Goal: Transaction & Acquisition: Obtain resource

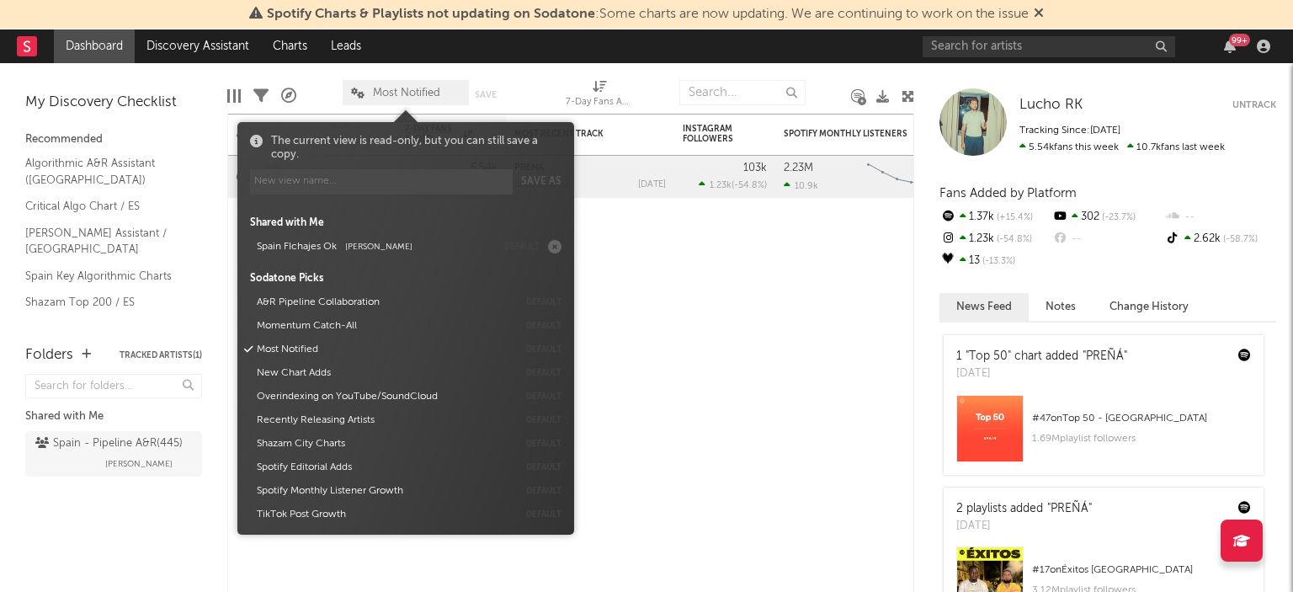
click at [429, 88] on span "Most Notified" at bounding box center [406, 93] width 67 height 11
click at [696, 244] on div at bounding box center [725, 223] width 101 height 51
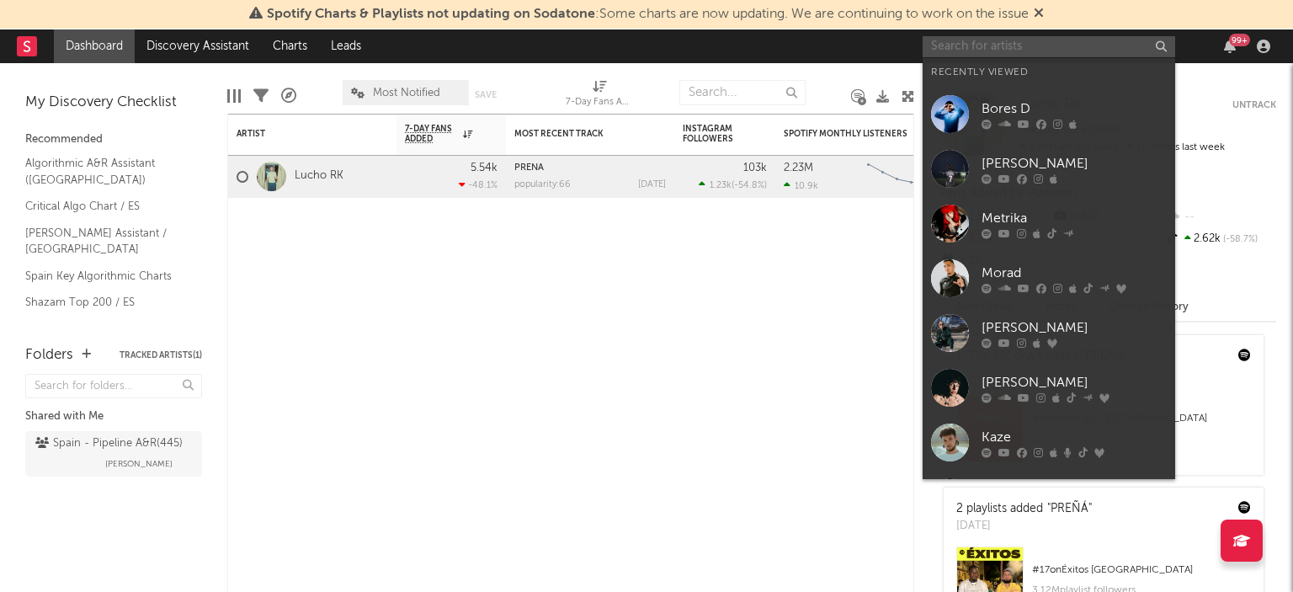
click at [1028, 51] on input "text" at bounding box center [1049, 46] width 253 height 21
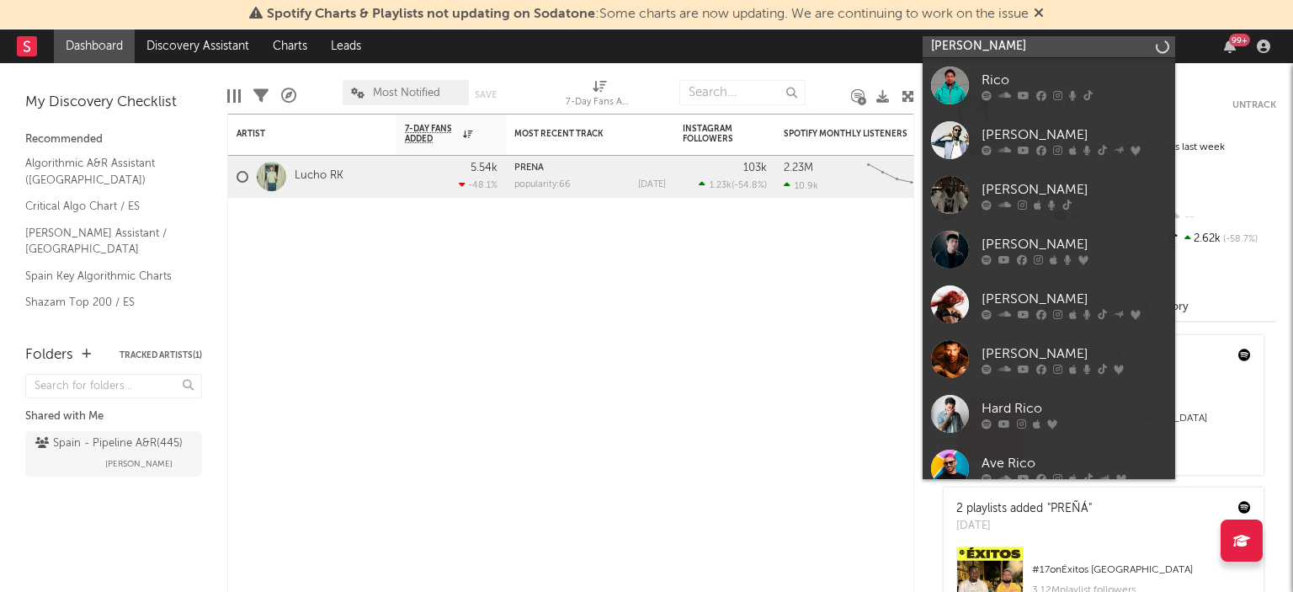
type input "[PERSON_NAME]"
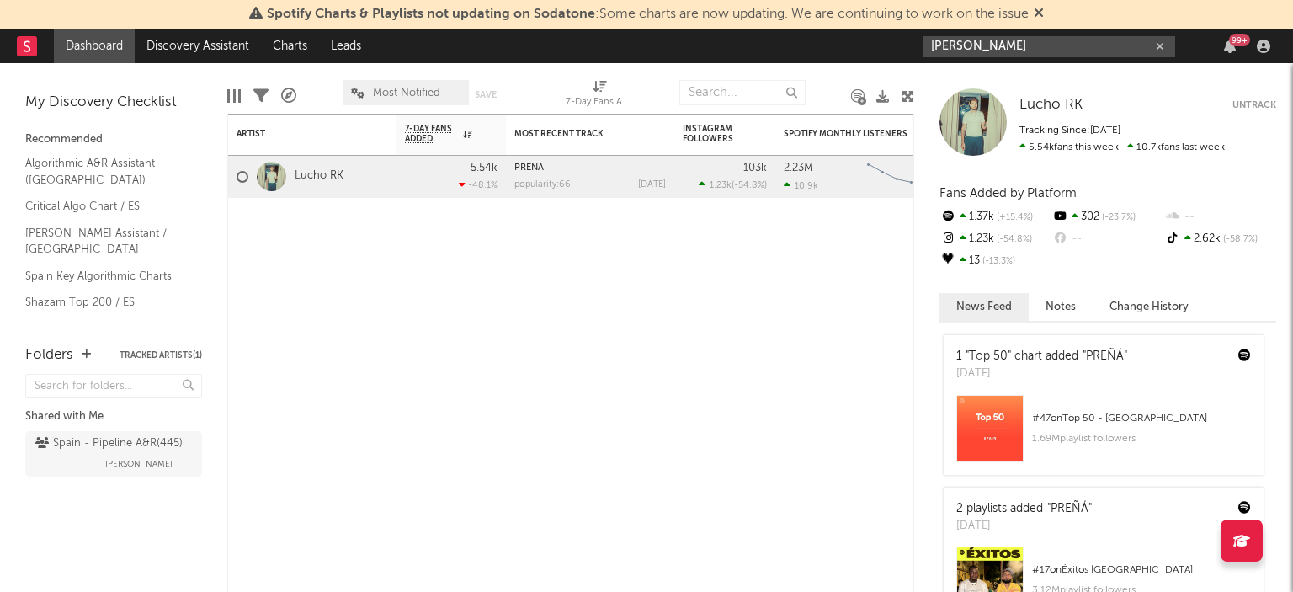
click at [997, 43] on input "[PERSON_NAME]" at bounding box center [1049, 46] width 253 height 21
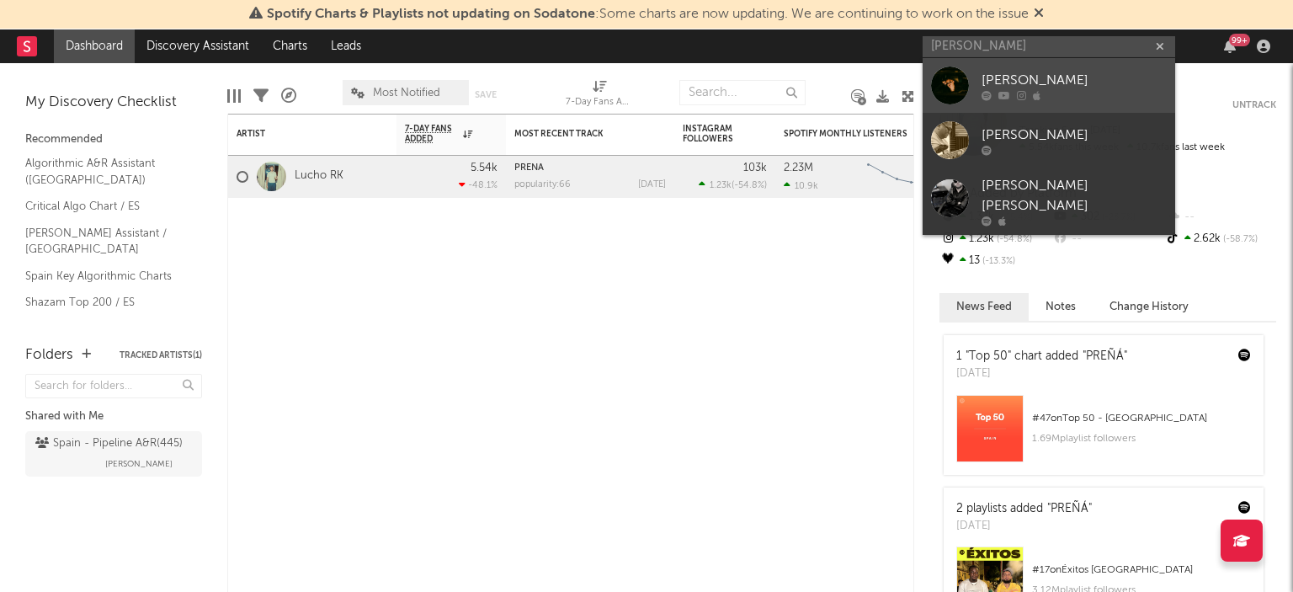
click at [977, 77] on link "[PERSON_NAME]" at bounding box center [1049, 85] width 253 height 55
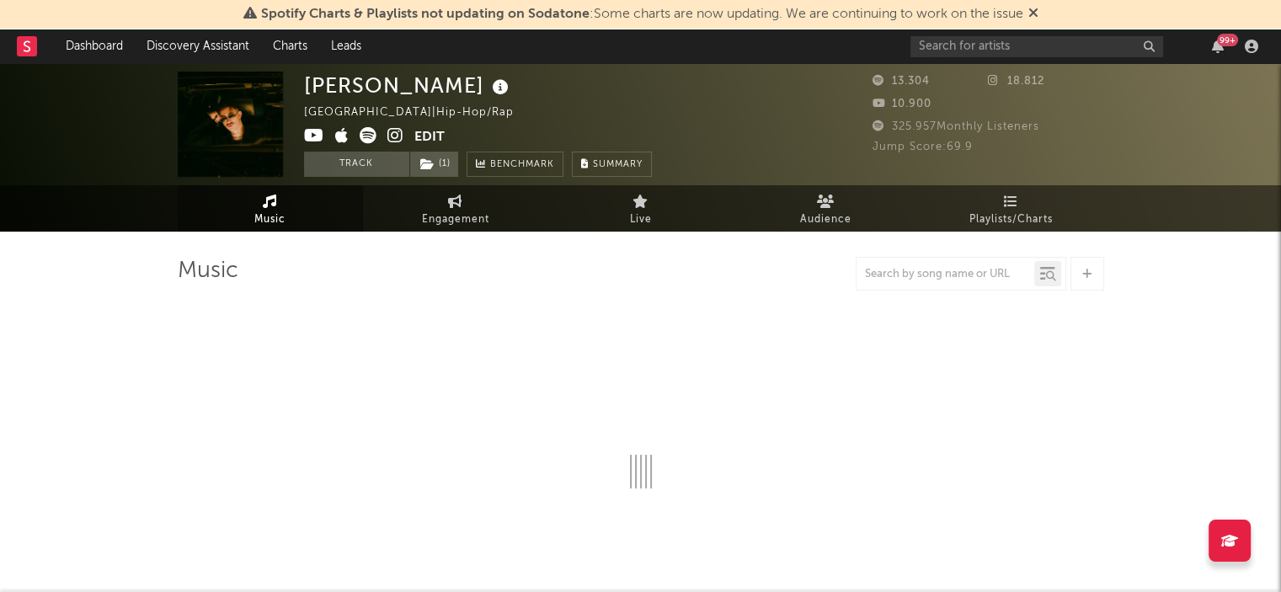
select select "6m"
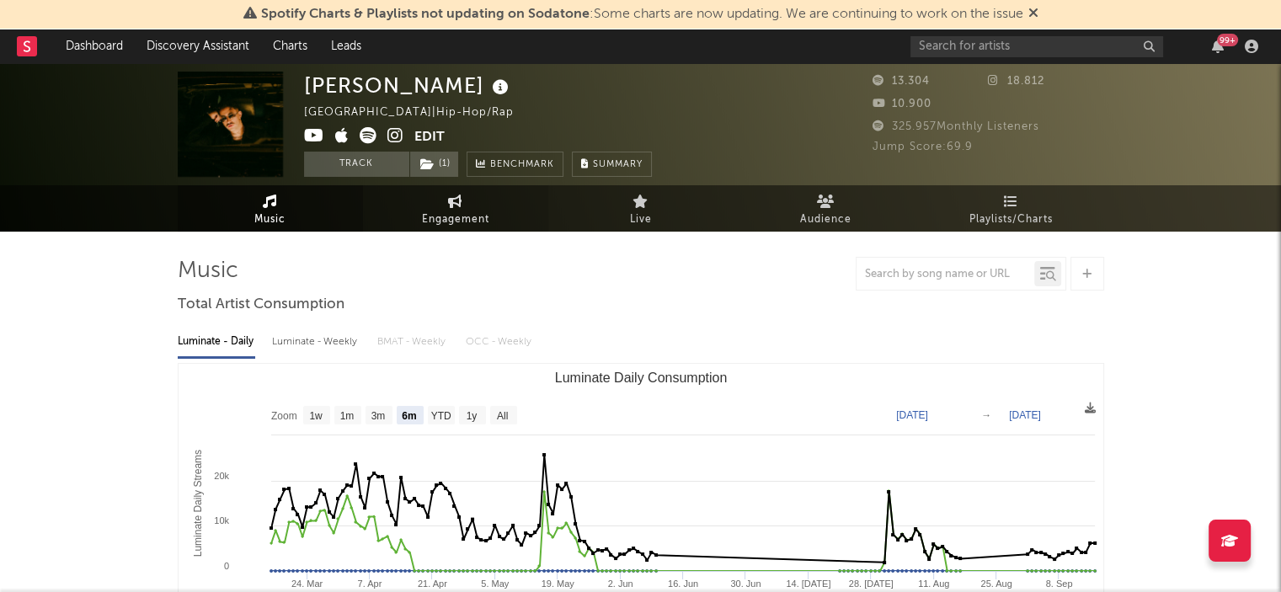
drag, startPoint x: 445, startPoint y: 208, endPoint x: 443, endPoint y: 218, distance: 10.4
click at [445, 210] on link "Engagement" at bounding box center [455, 208] width 185 height 46
select select "1w"
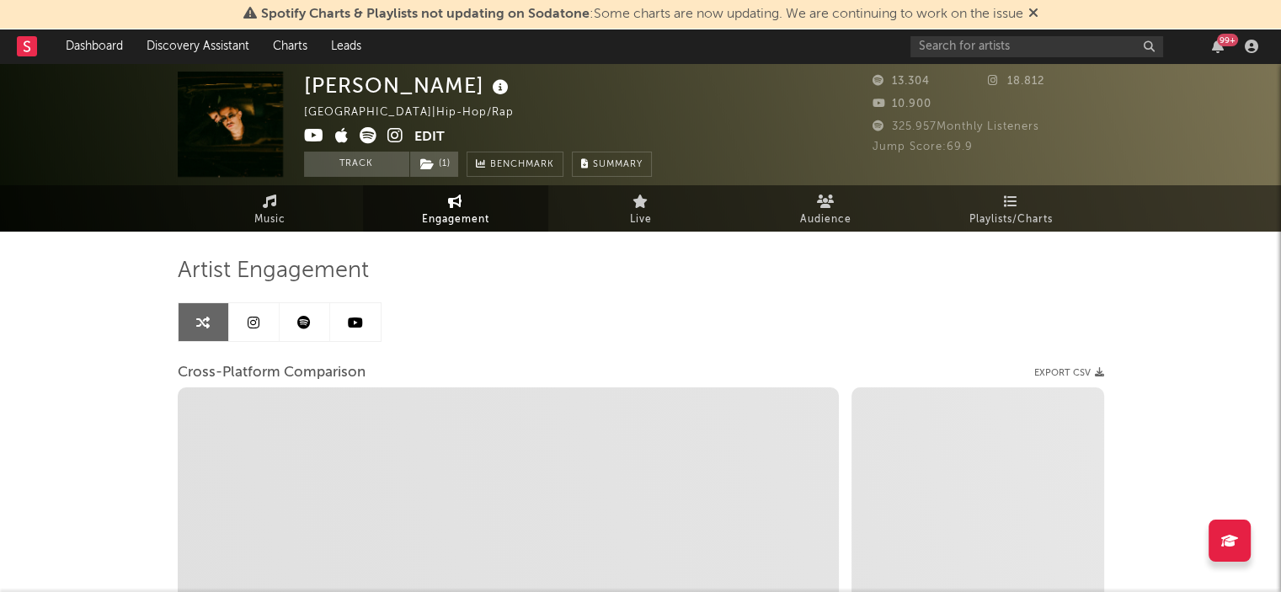
click at [364, 324] on link at bounding box center [355, 322] width 51 height 38
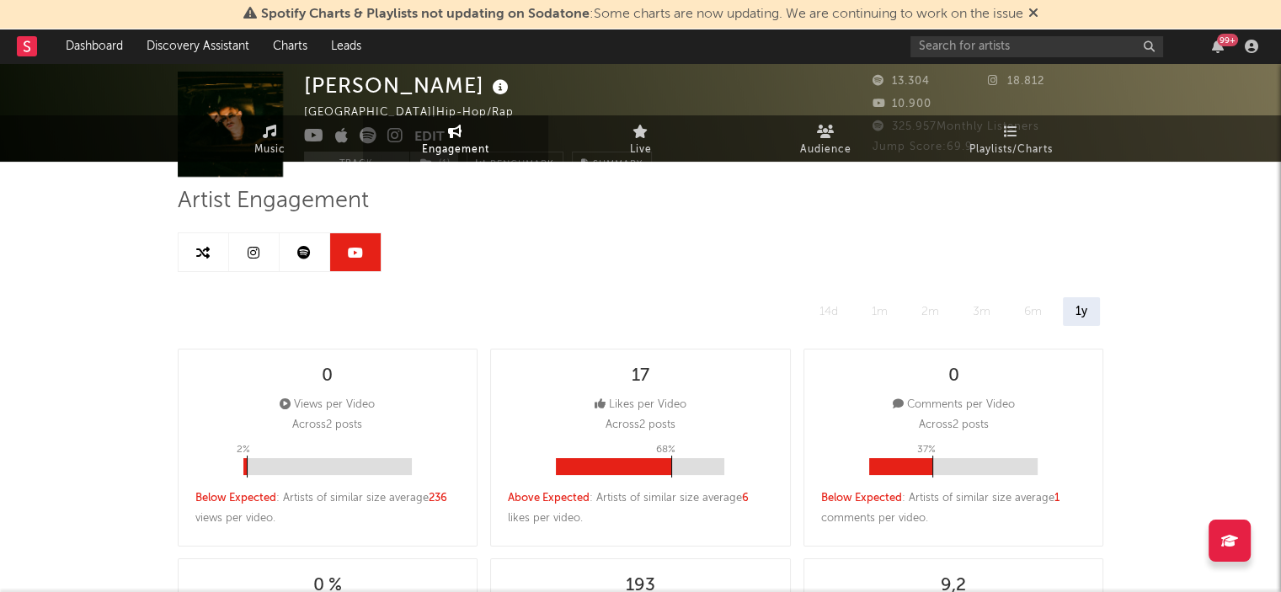
select select "6m"
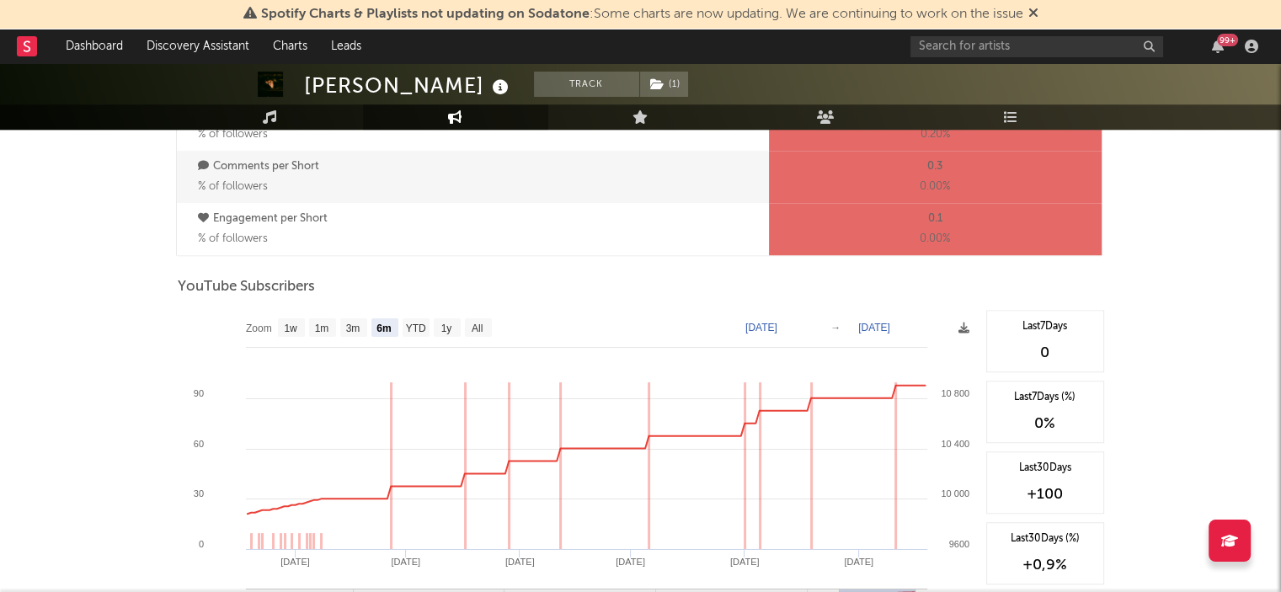
scroll to position [1347, 0]
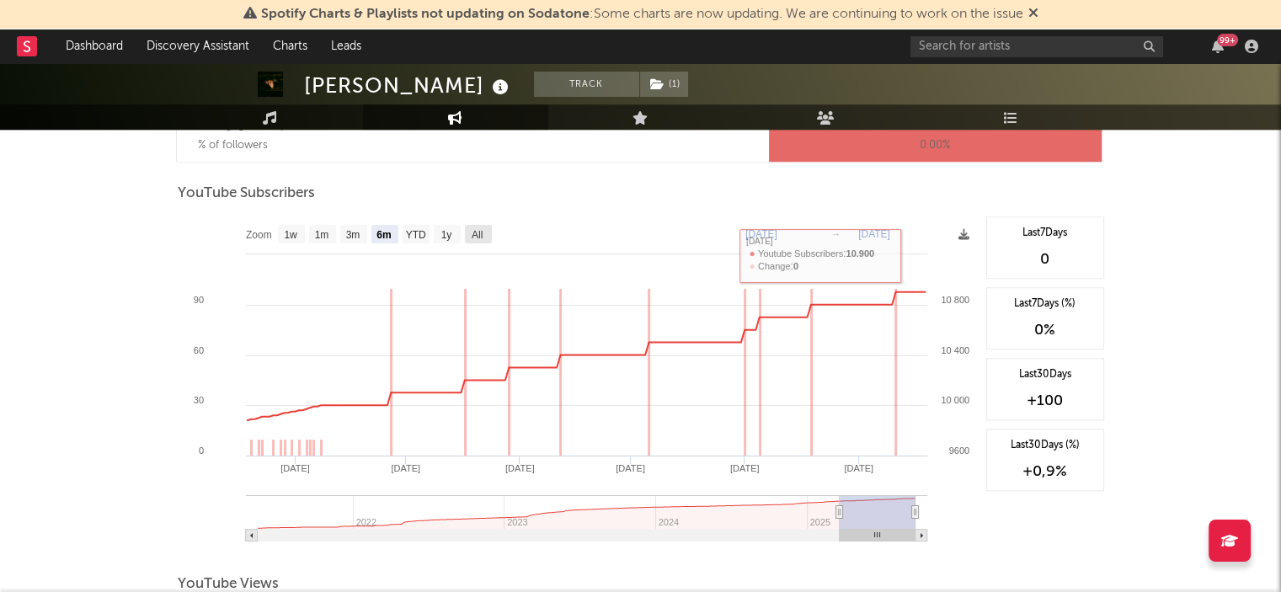
click at [482, 232] on text "All" at bounding box center [476, 235] width 11 height 12
select select "All"
type input "[DATE]"
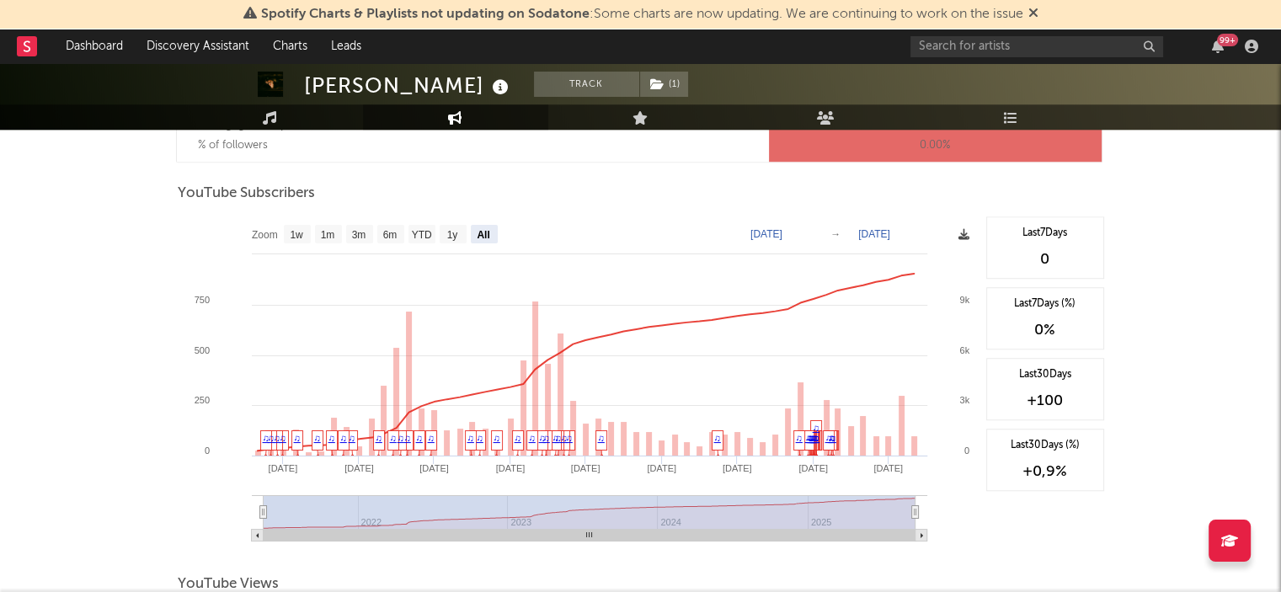
click at [958, 237] on icon at bounding box center [963, 234] width 11 height 11
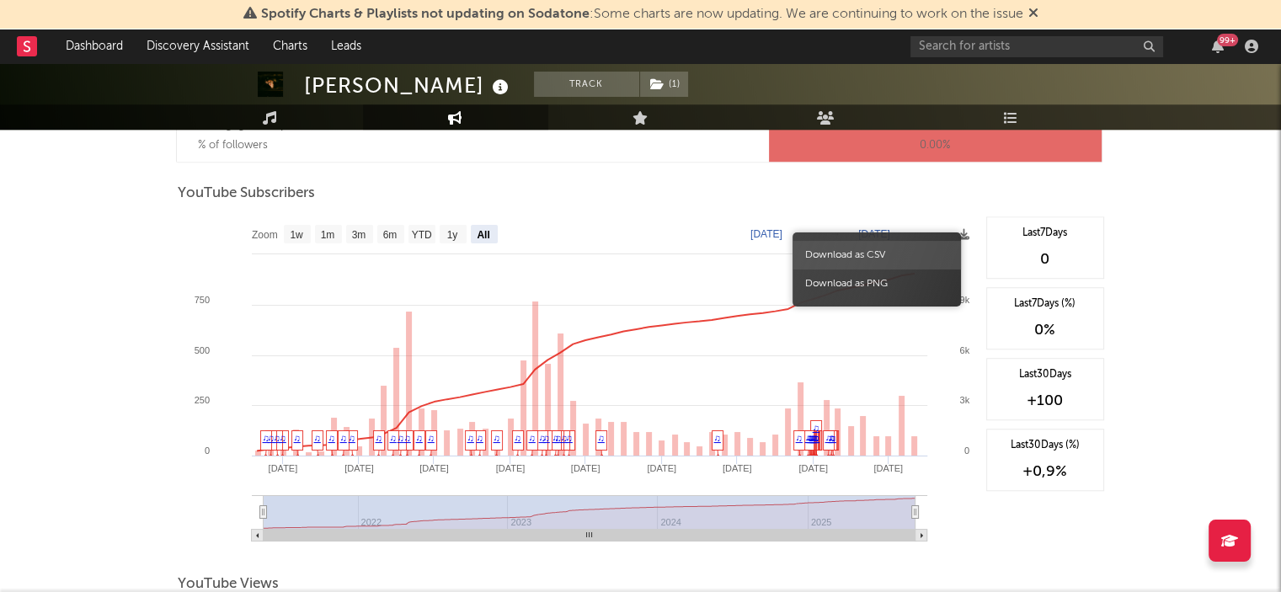
click at [853, 262] on span "Download as CSV" at bounding box center [876, 255] width 168 height 29
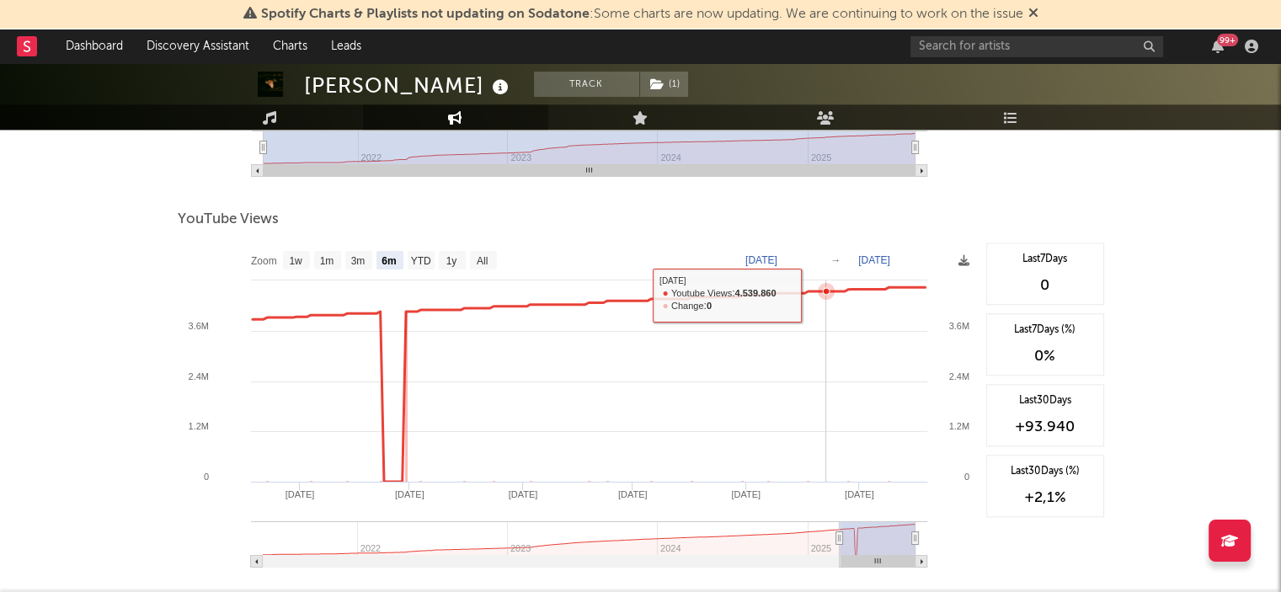
scroll to position [1816, 0]
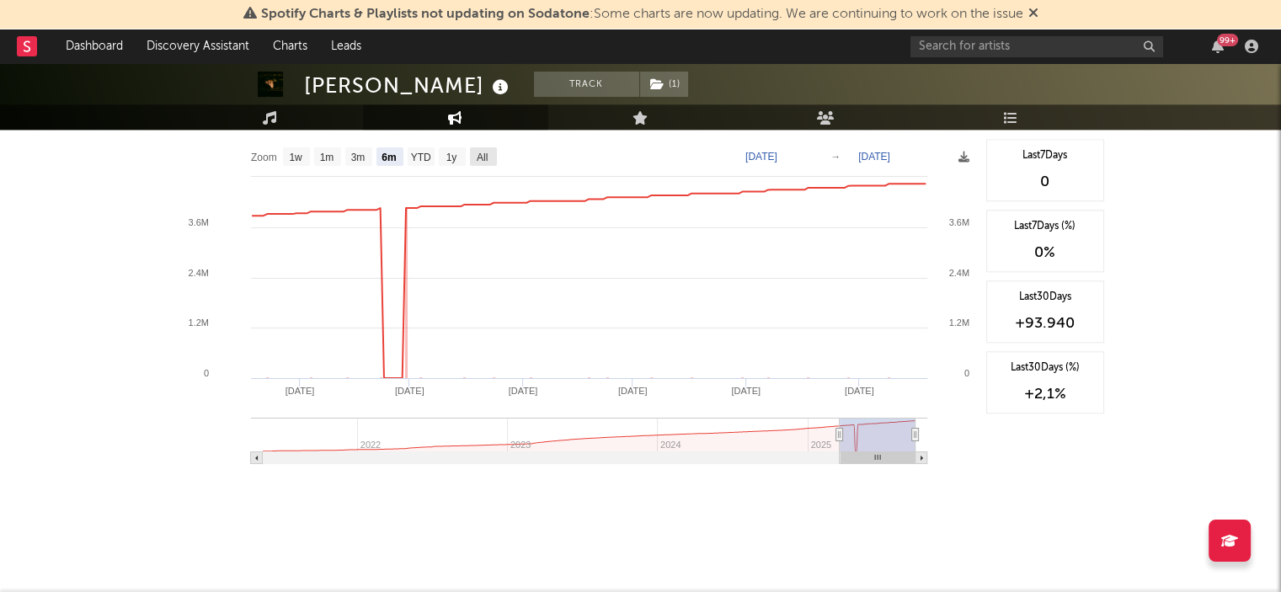
click at [494, 147] on rect at bounding box center [483, 156] width 27 height 19
select select "All"
type input "[DATE]"
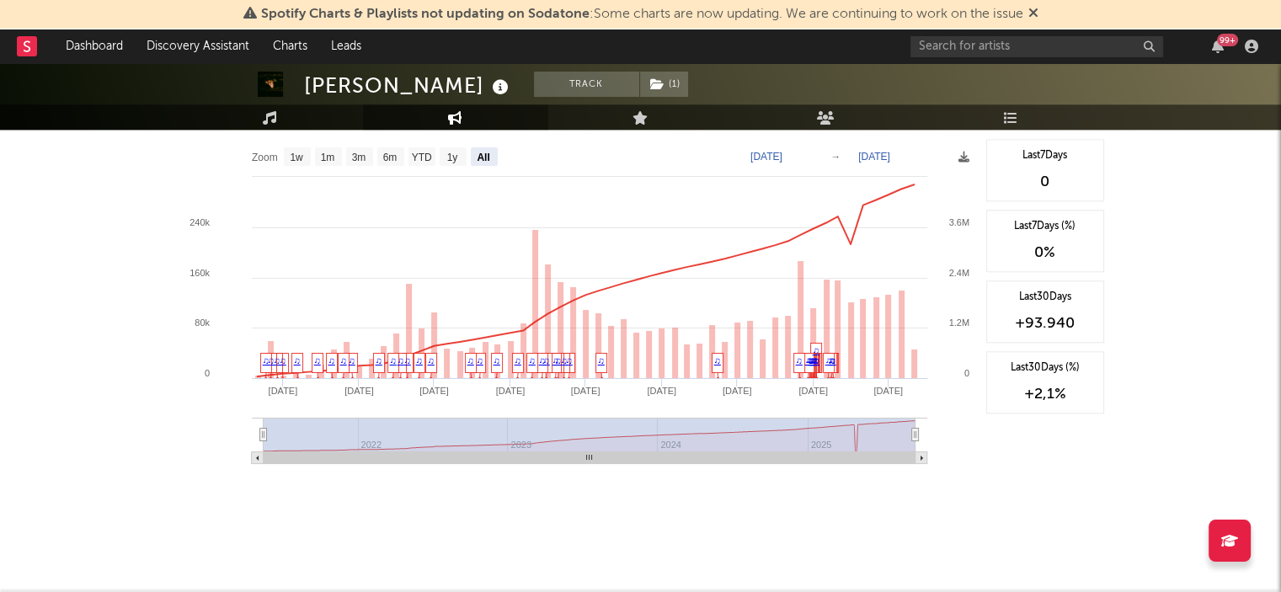
click at [956, 158] on rect at bounding box center [578, 307] width 800 height 337
click at [963, 154] on icon at bounding box center [963, 157] width 11 height 11
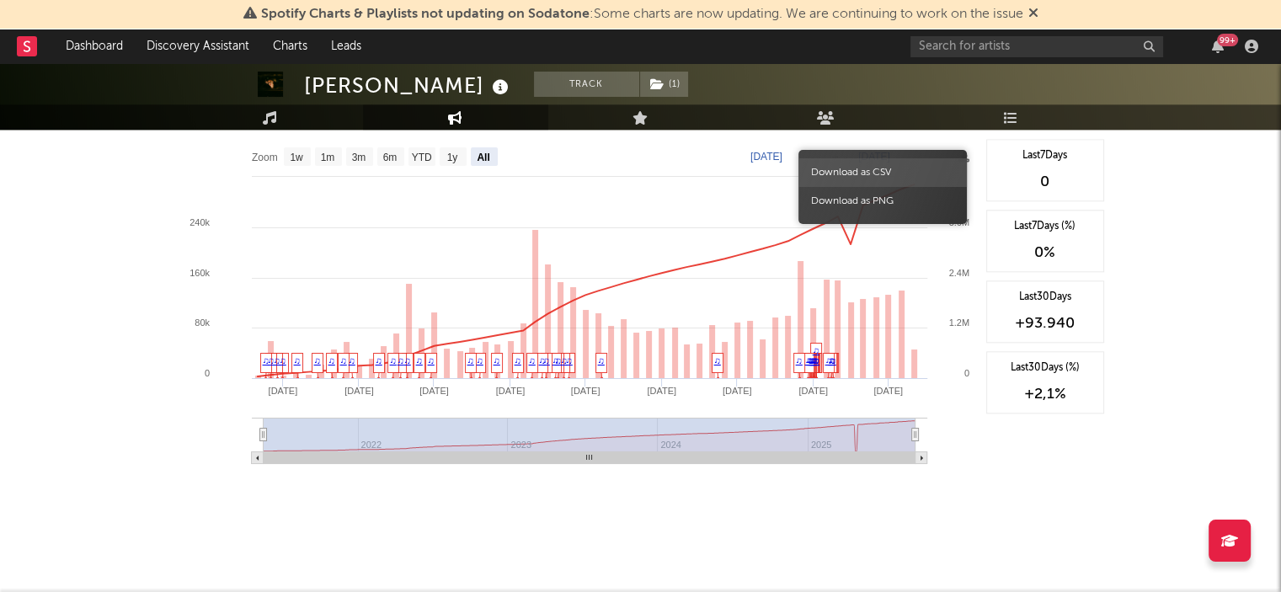
click at [917, 169] on span "Download as CSV" at bounding box center [882, 172] width 168 height 29
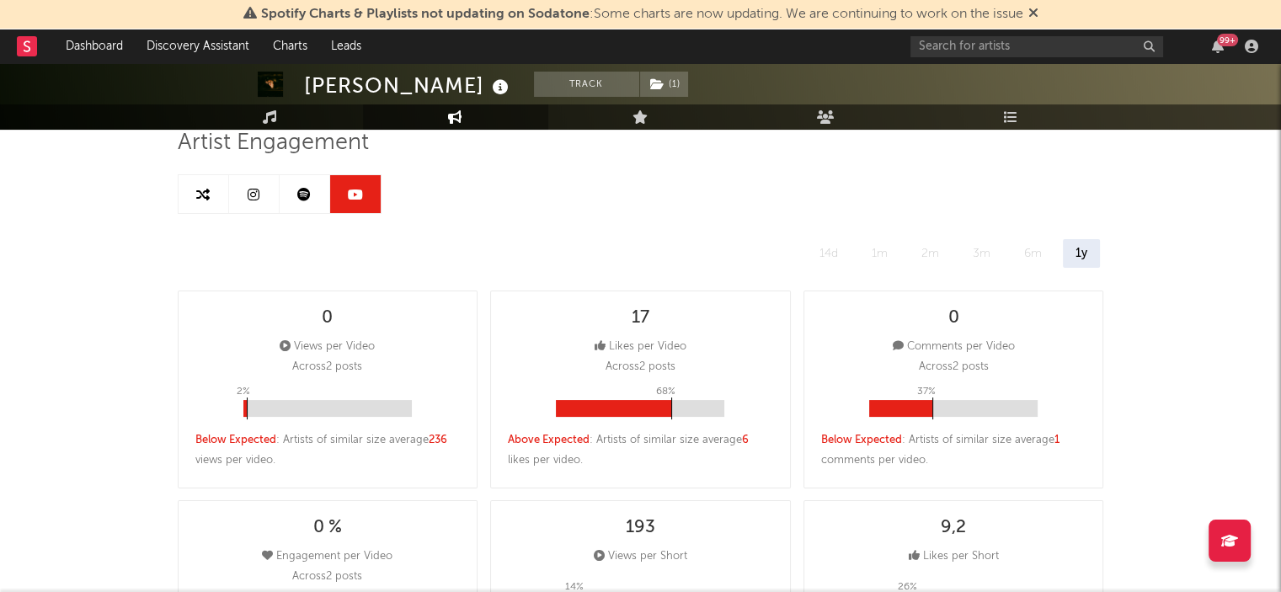
scroll to position [0, 0]
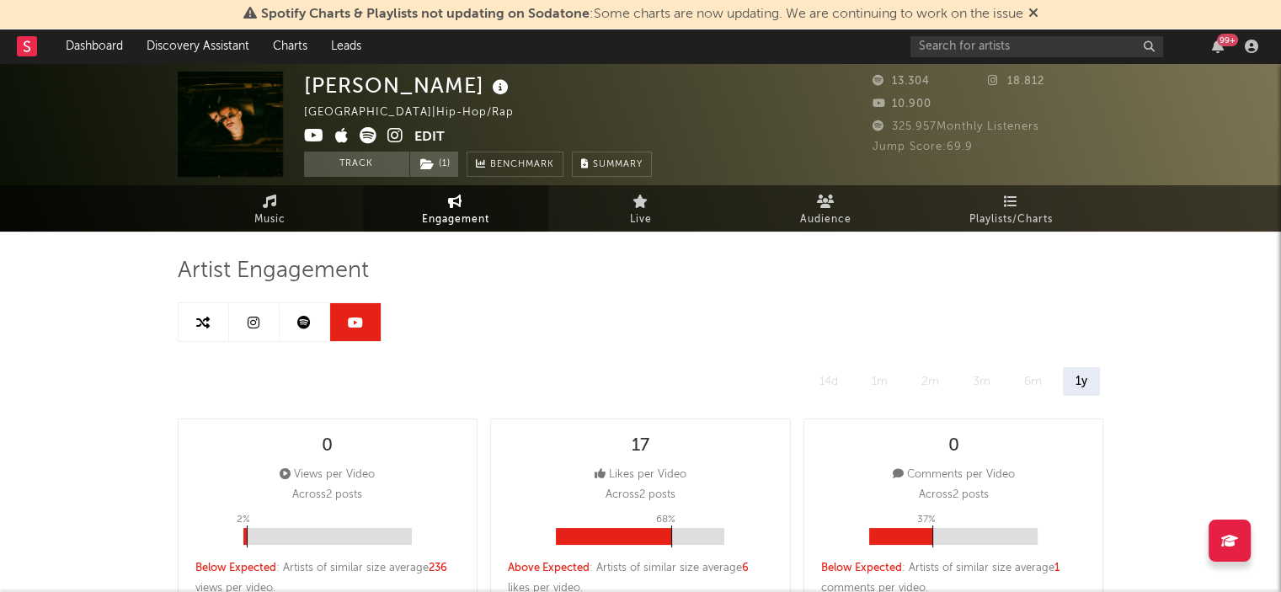
click at [247, 317] on link at bounding box center [254, 322] width 51 height 38
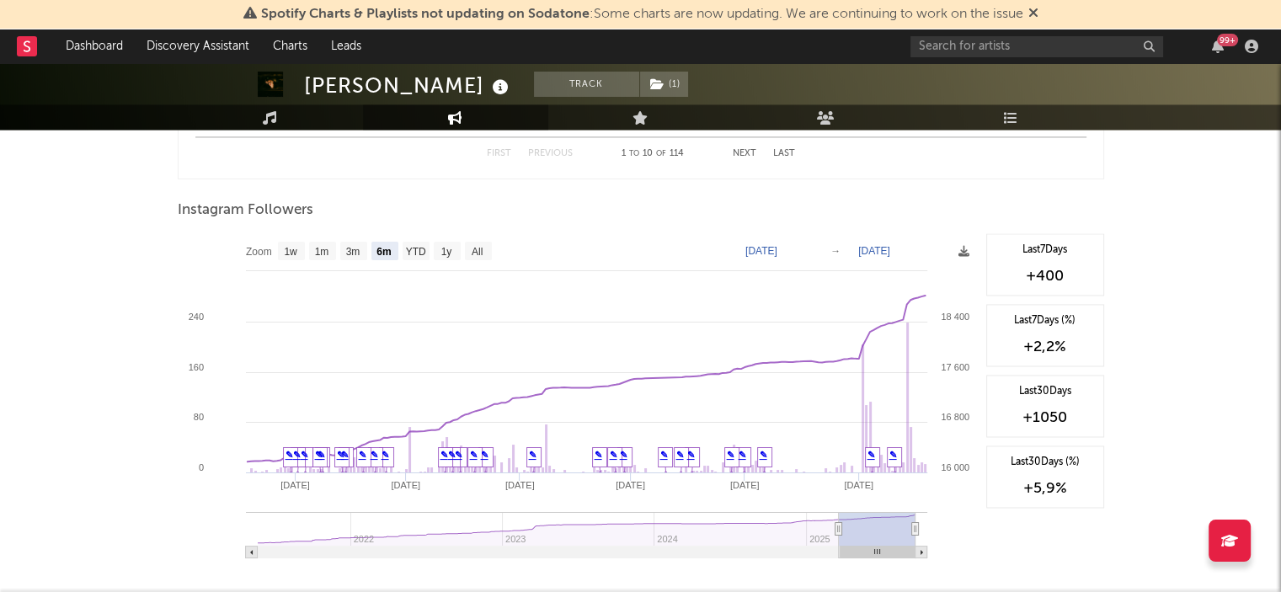
scroll to position [2442, 0]
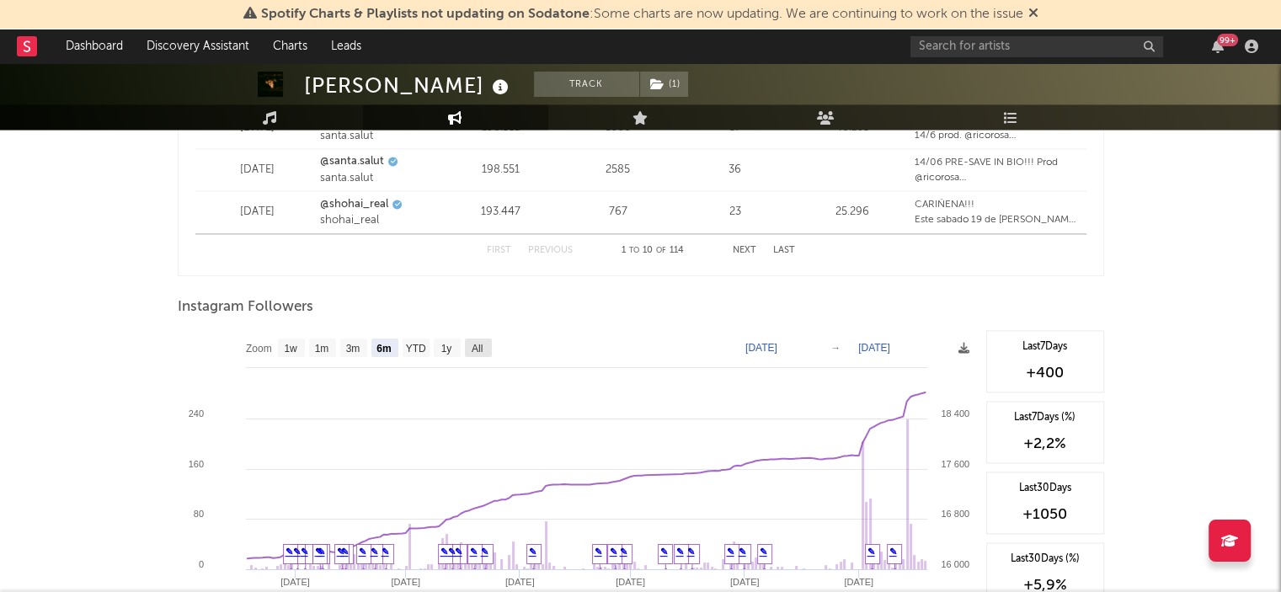
click at [482, 350] on text "All" at bounding box center [476, 349] width 11 height 12
select select "All"
type input "[DATE]"
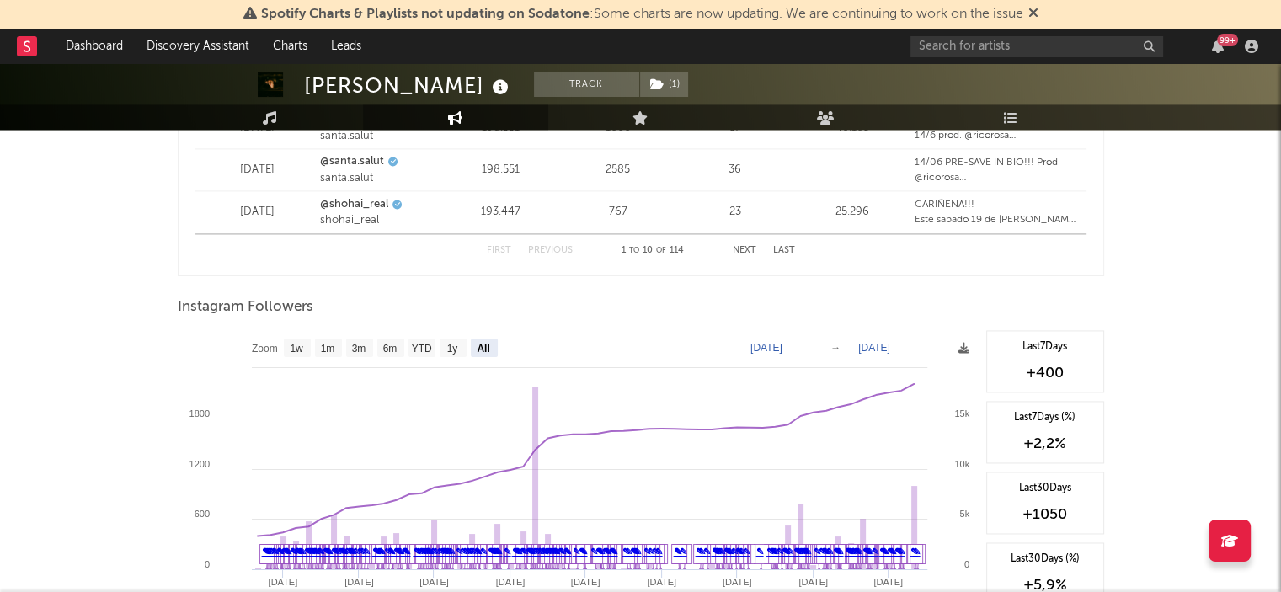
click at [951, 343] on rect at bounding box center [578, 498] width 800 height 337
click at [957, 346] on rect at bounding box center [578, 498] width 800 height 337
click at [963, 349] on icon at bounding box center [963, 348] width 11 height 11
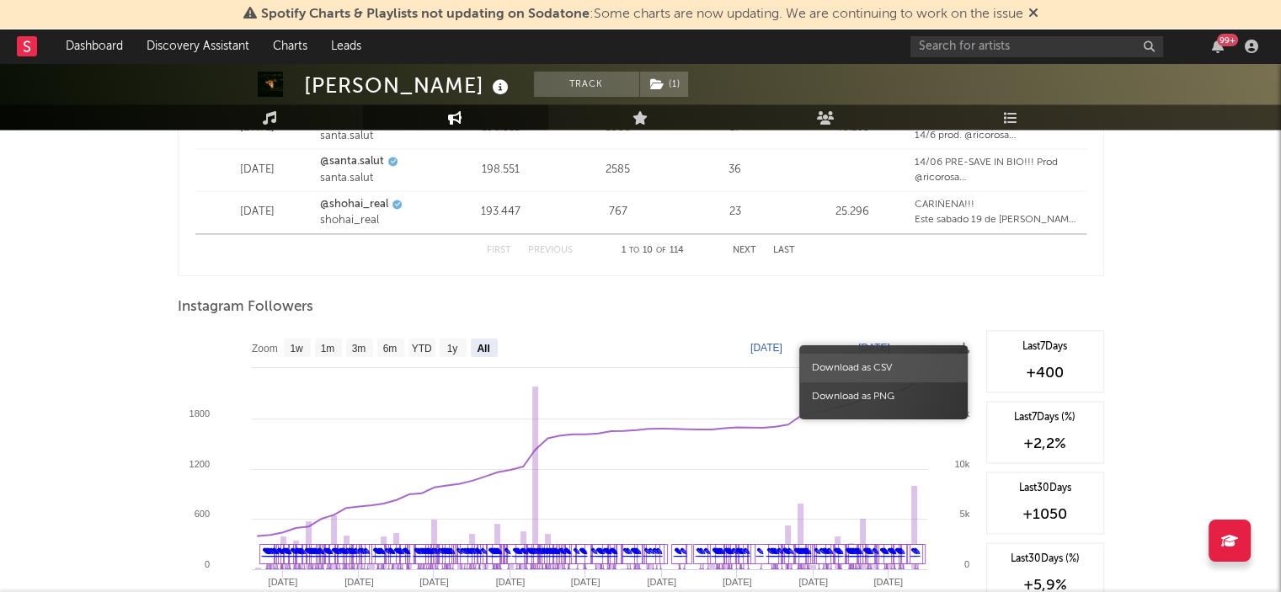
drag, startPoint x: 931, startPoint y: 360, endPoint x: 946, endPoint y: 316, distance: 46.3
click at [931, 360] on span "Download as CSV" at bounding box center [883, 368] width 168 height 29
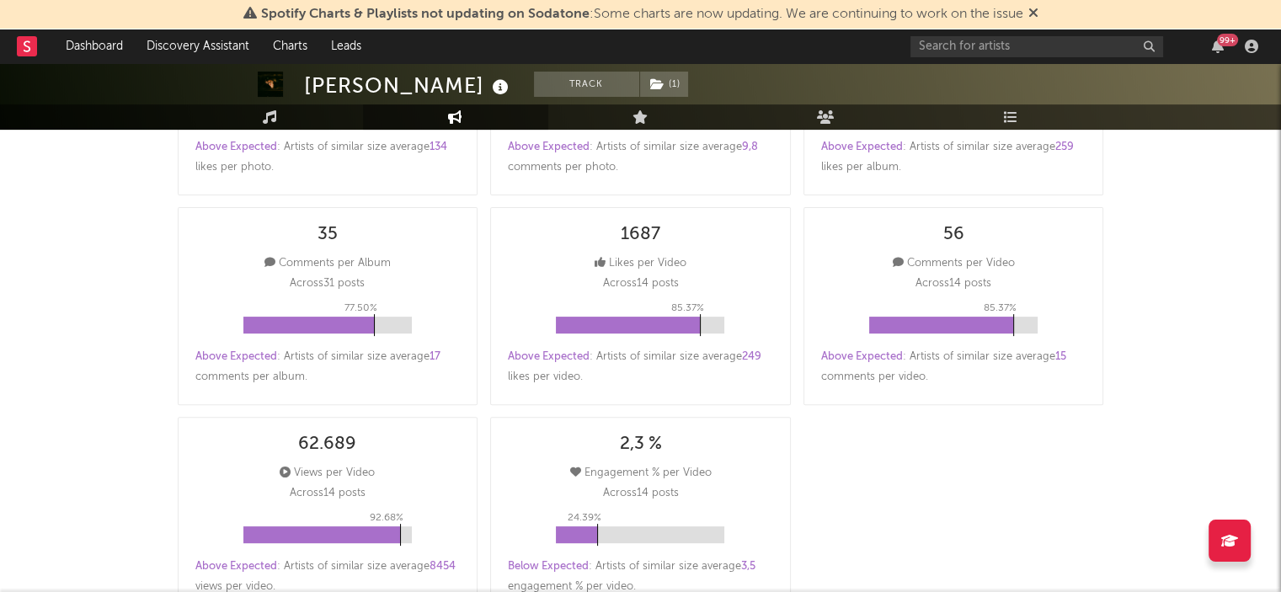
scroll to position [0, 0]
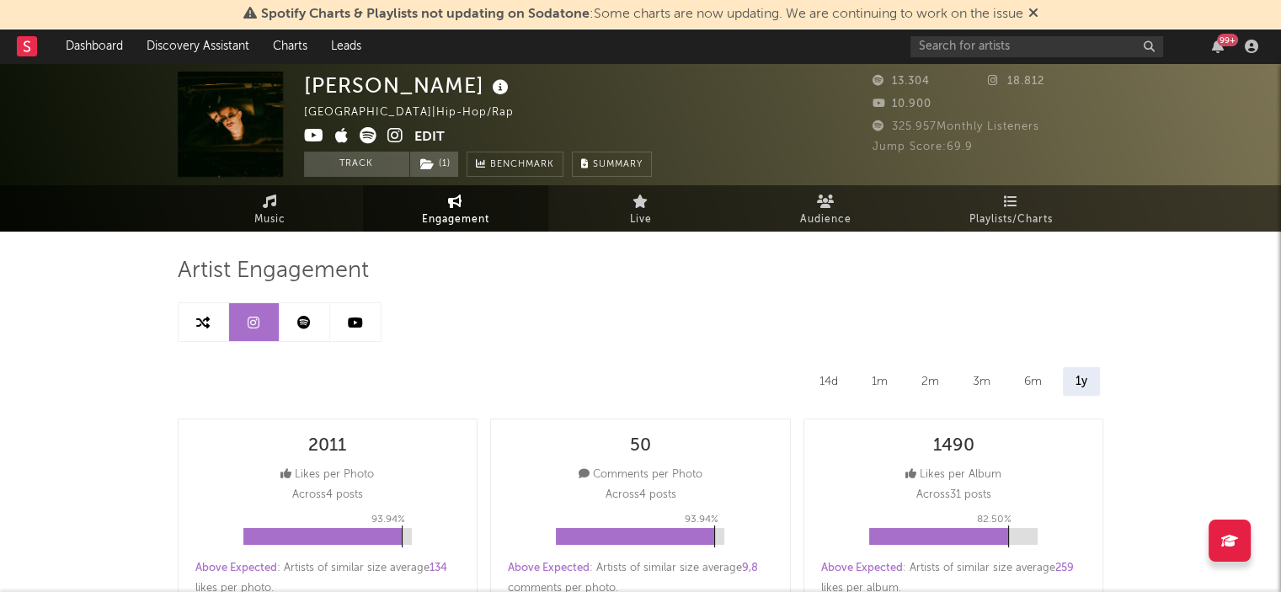
click at [202, 317] on icon at bounding box center [202, 322] width 13 height 13
select select "1m"
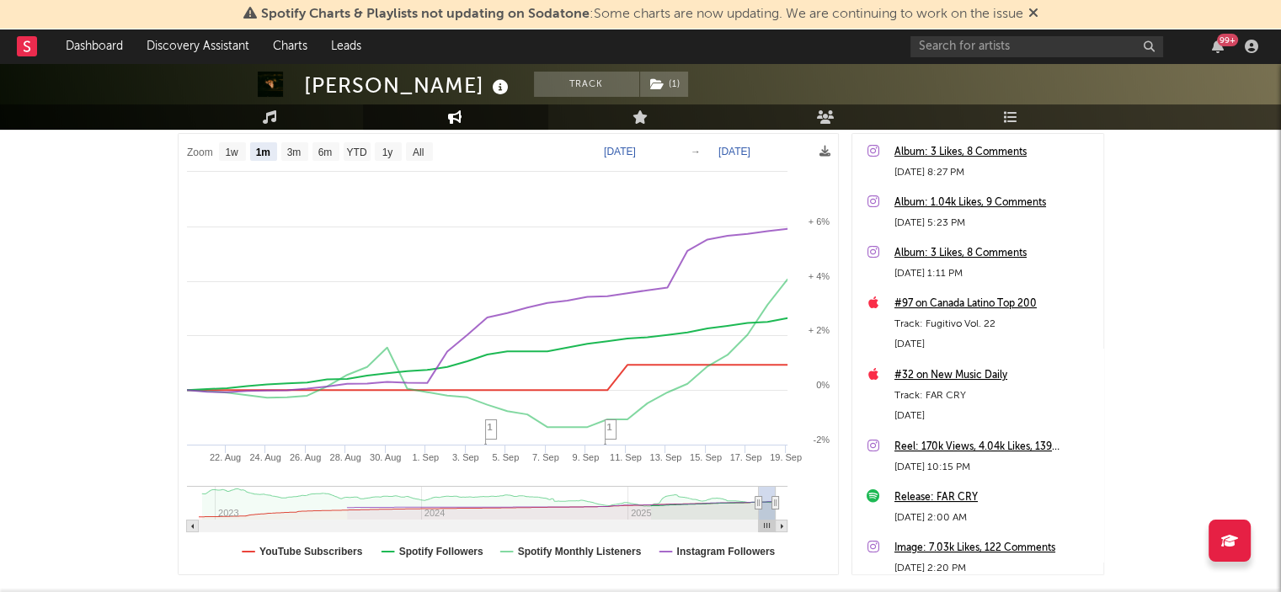
scroll to position [102, 0]
